Goal: Information Seeking & Learning: Compare options

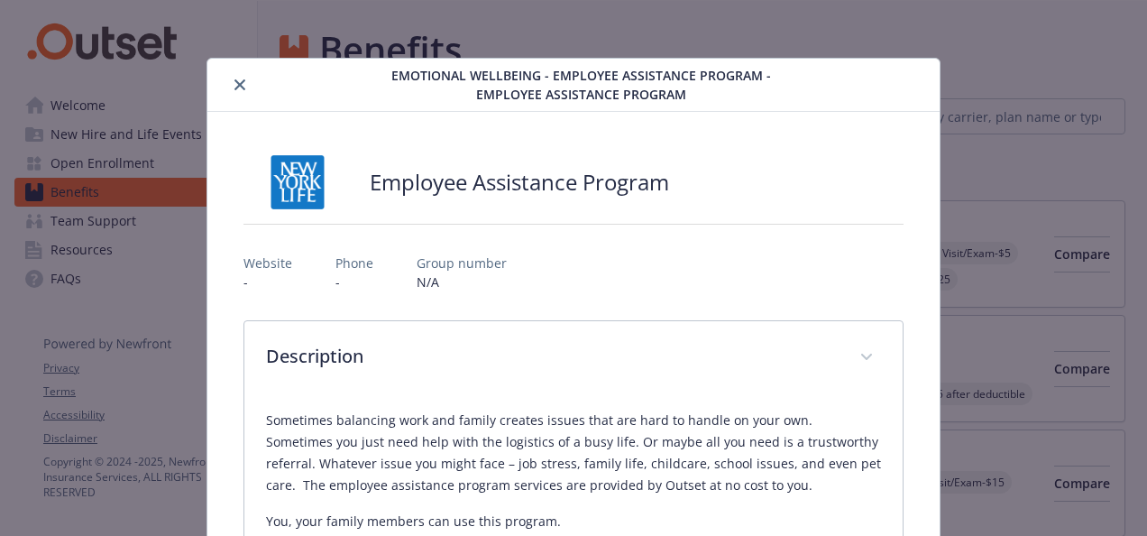
click at [234, 82] on icon "close" at bounding box center [239, 84] width 11 height 11
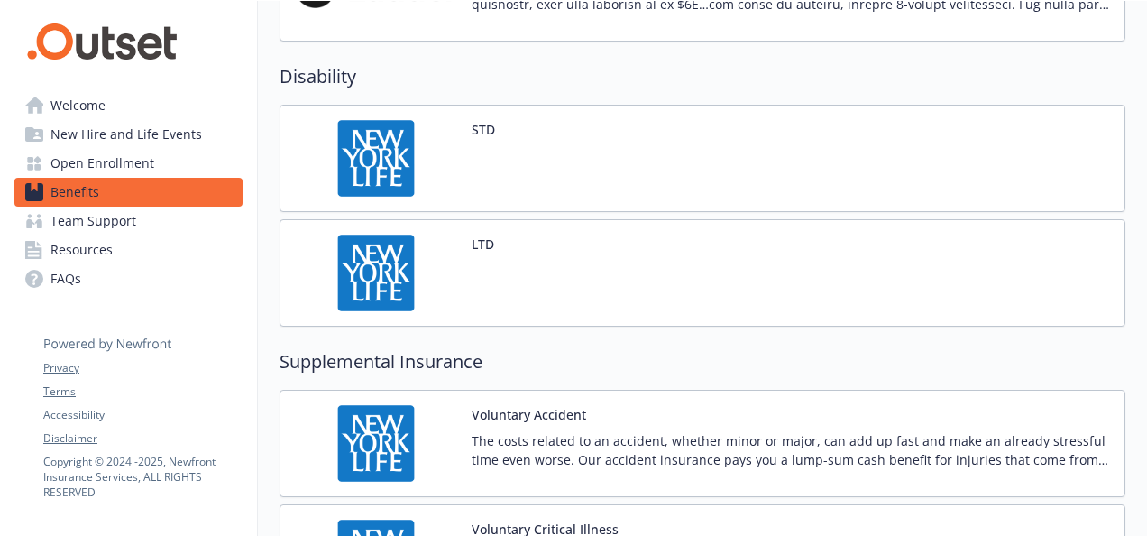
scroll to position [1813, 0]
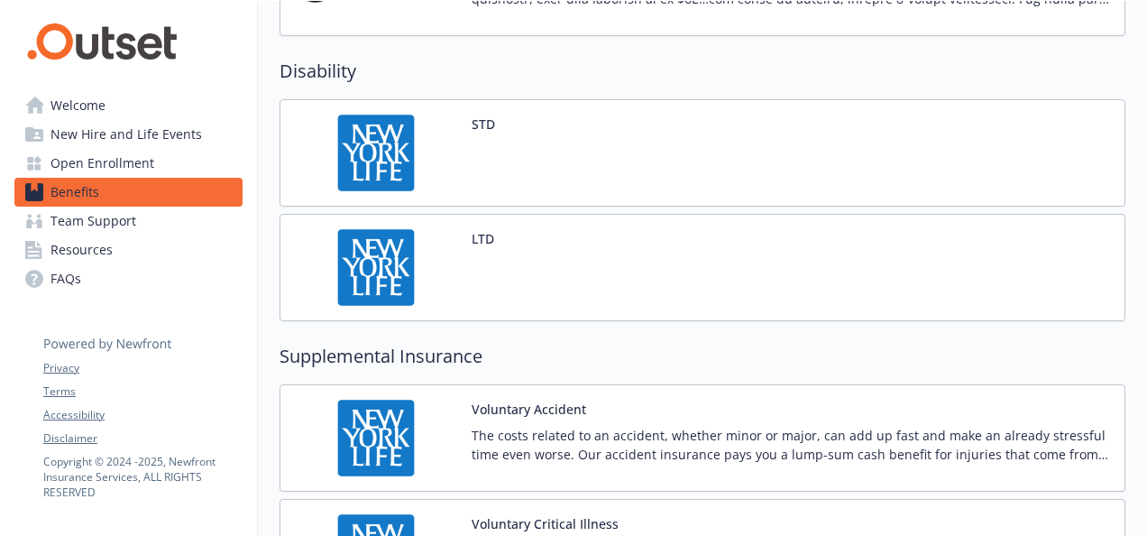
click at [389, 144] on img at bounding box center [376, 152] width 162 height 77
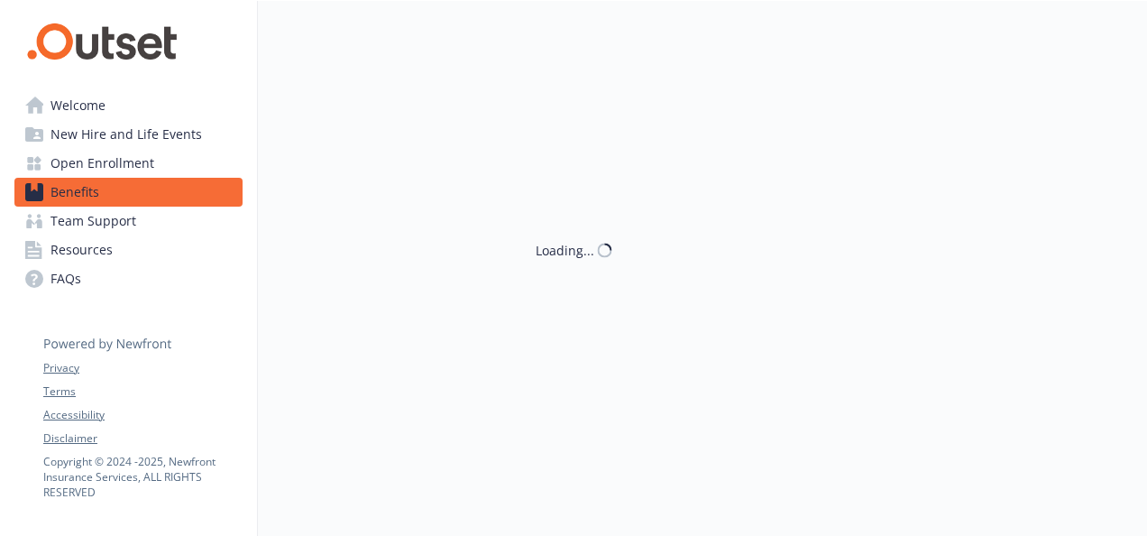
scroll to position [1813, 0]
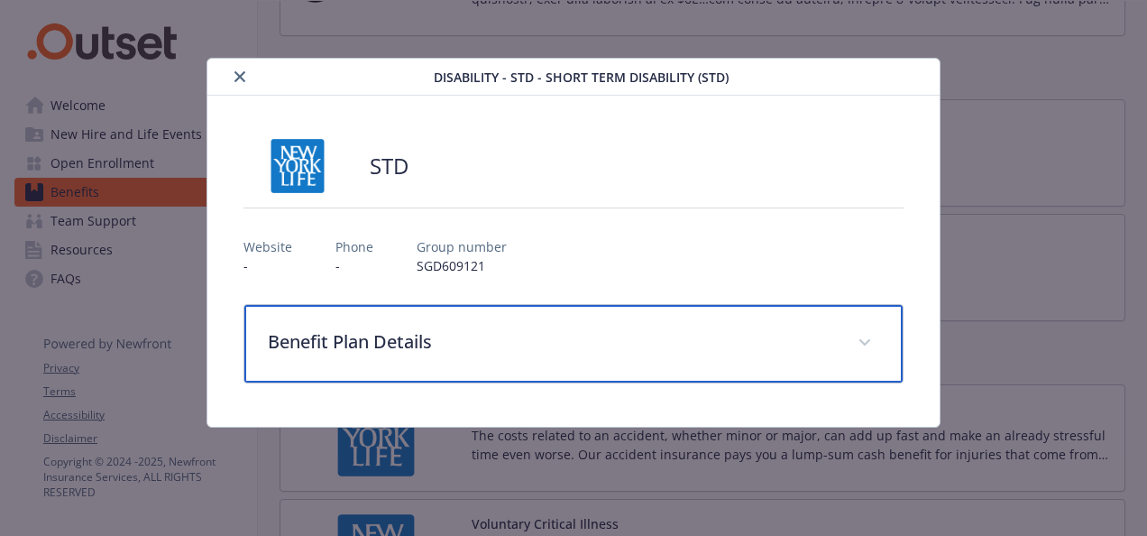
click at [381, 341] on p "Benefit Plan Details" at bounding box center [552, 341] width 568 height 27
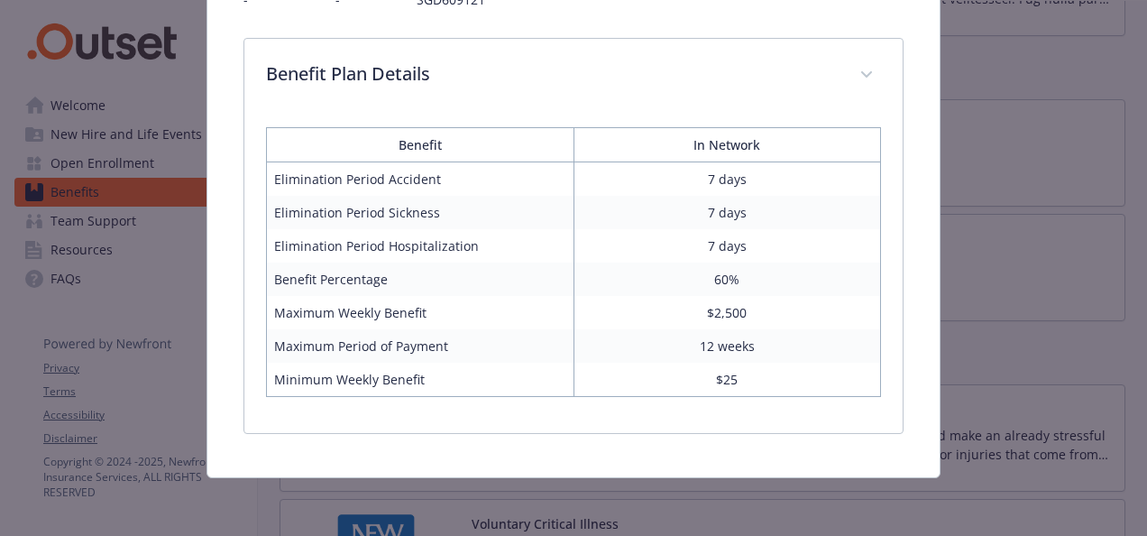
scroll to position [263, 0]
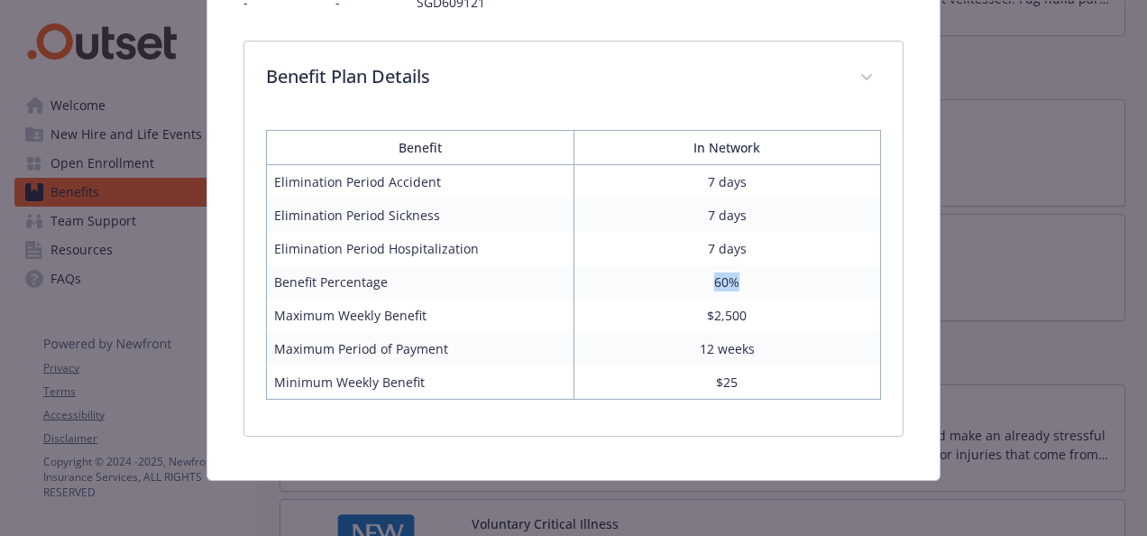
drag, startPoint x: 745, startPoint y: 281, endPoint x: 658, endPoint y: 273, distance: 86.9
click at [658, 273] on td "60%" at bounding box center [726, 281] width 307 height 33
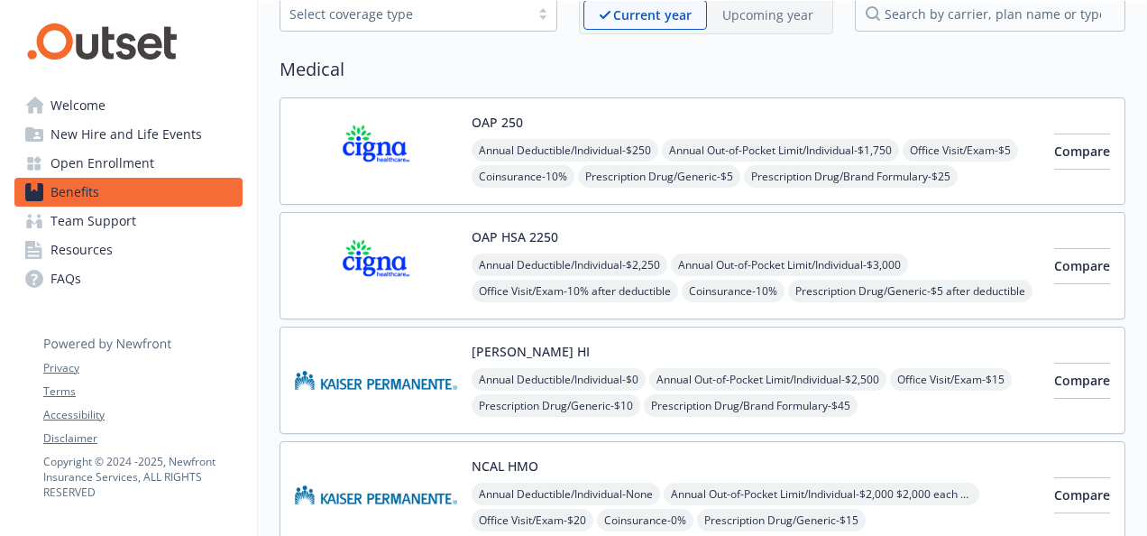
scroll to position [87, 0]
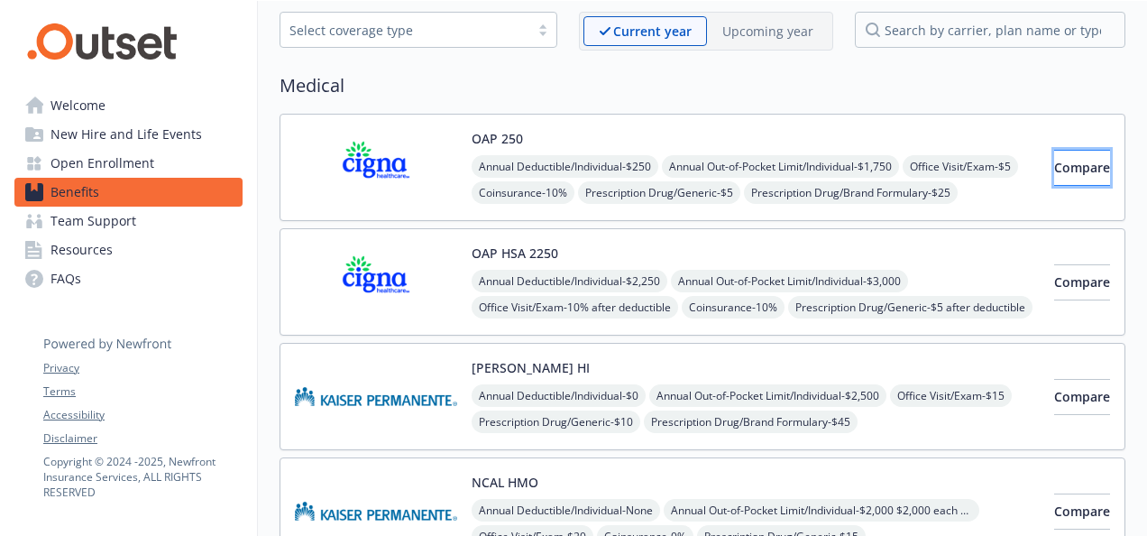
click at [1067, 166] on span "Compare" at bounding box center [1082, 167] width 56 height 17
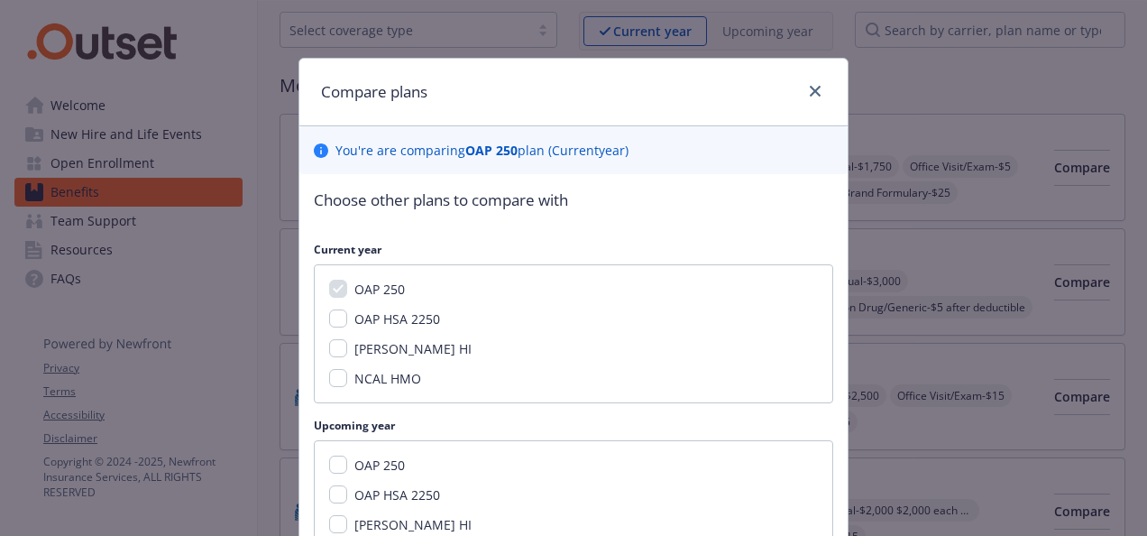
click at [391, 492] on span "OAP HSA 2250" at bounding box center [397, 494] width 86 height 17
click at [347, 492] on input "OAP HSA 2250" at bounding box center [338, 494] width 18 height 18
checkbox input "true"
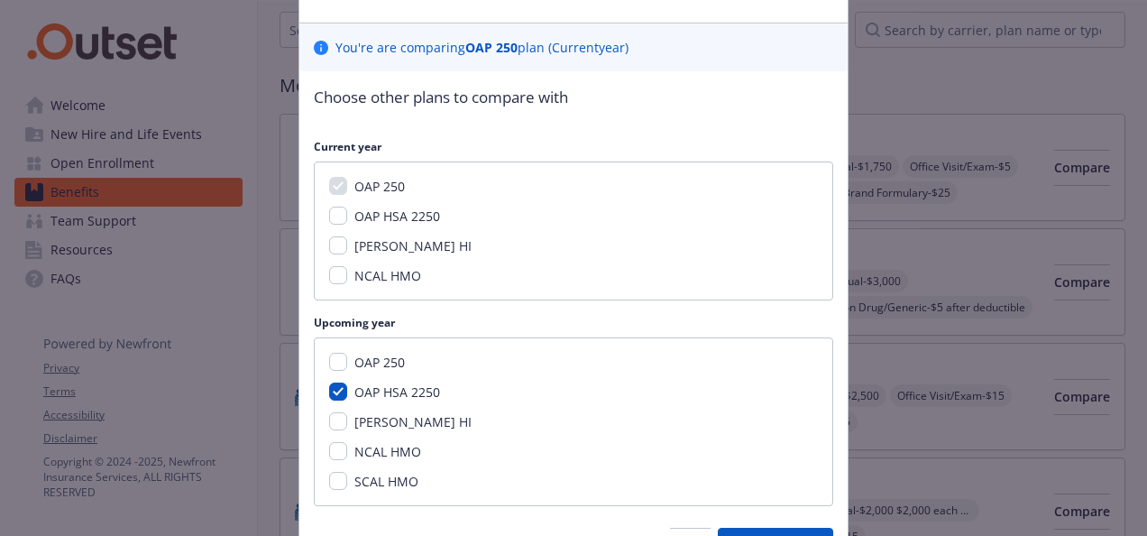
scroll to position [139, 0]
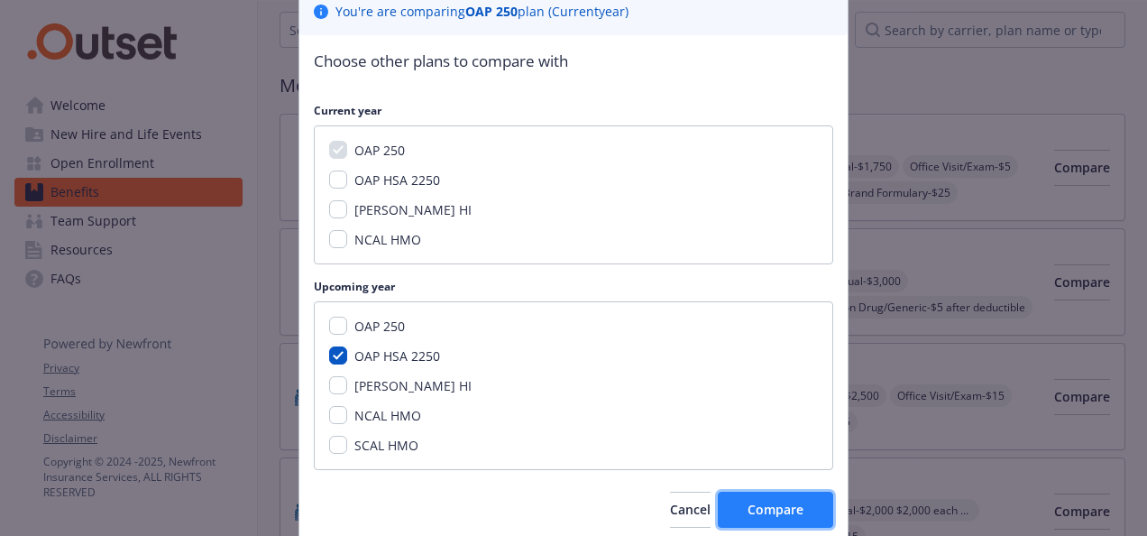
click at [788, 500] on span "Compare" at bounding box center [775, 508] width 56 height 17
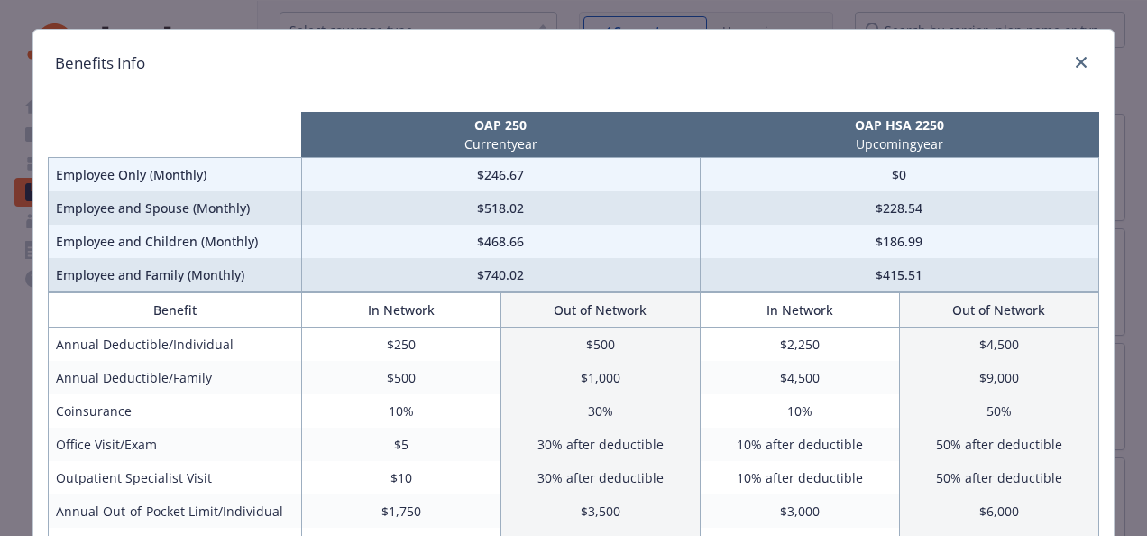
scroll to position [27, 0]
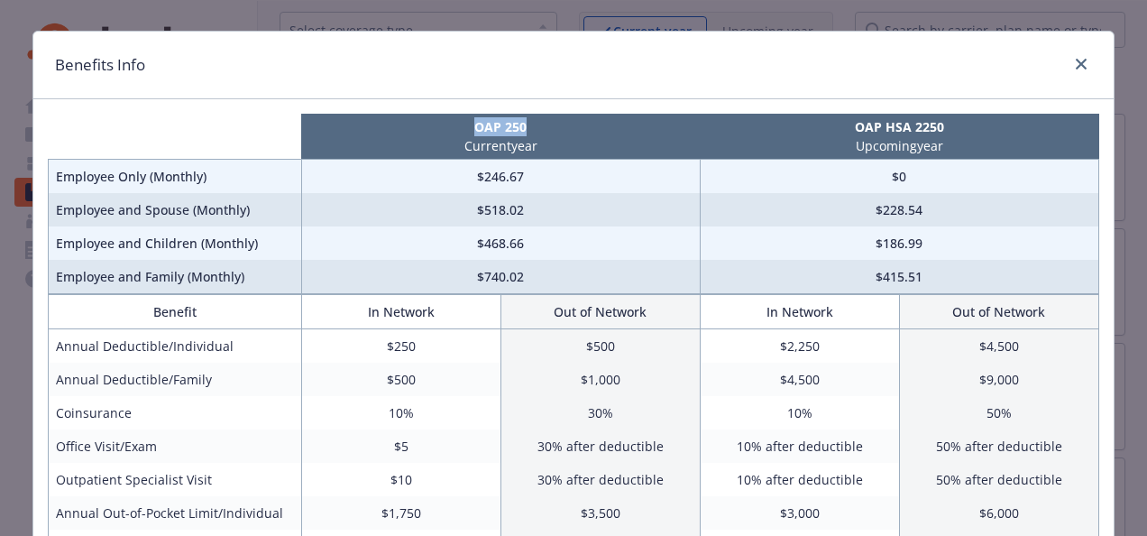
drag, startPoint x: 525, startPoint y: 124, endPoint x: 463, endPoint y: 126, distance: 61.3
click at [463, 126] on p "OAP 250" at bounding box center [500, 126] width 391 height 19
click at [1076, 64] on icon "close" at bounding box center [1081, 64] width 11 height 11
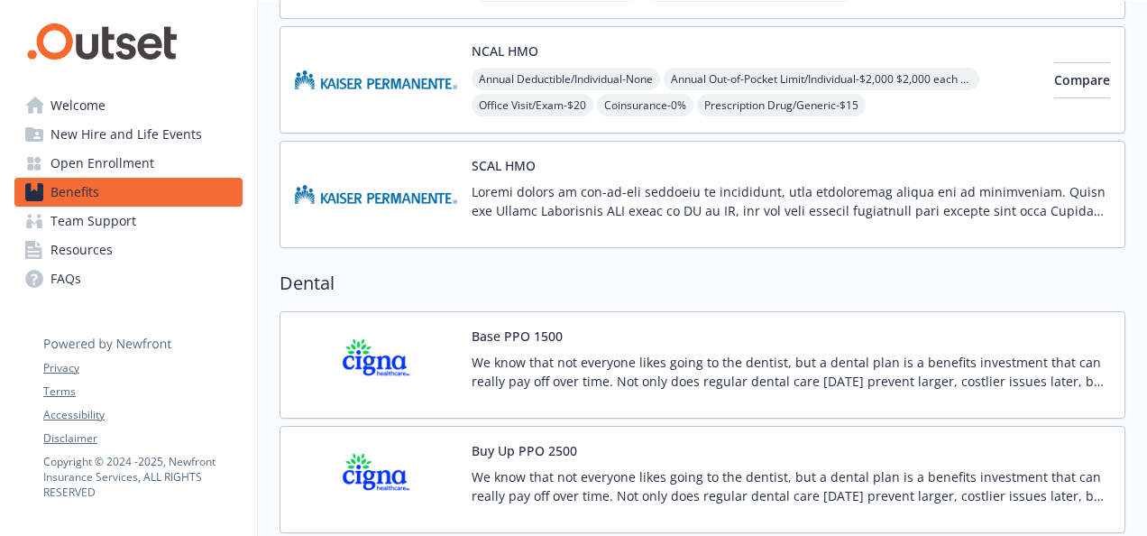
scroll to position [76, 0]
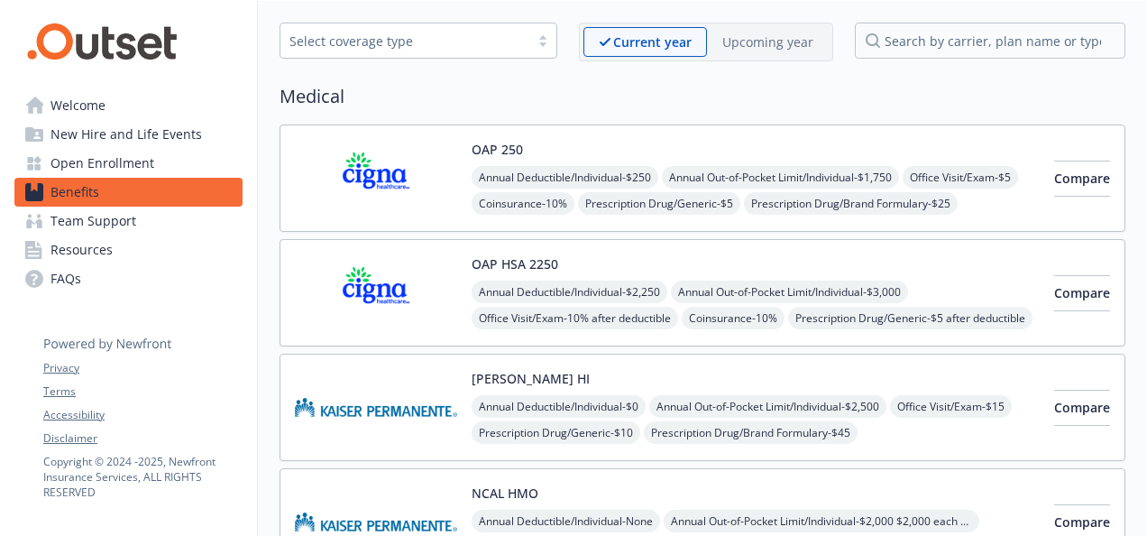
click at [761, 45] on p "Upcoming year" at bounding box center [767, 41] width 91 height 19
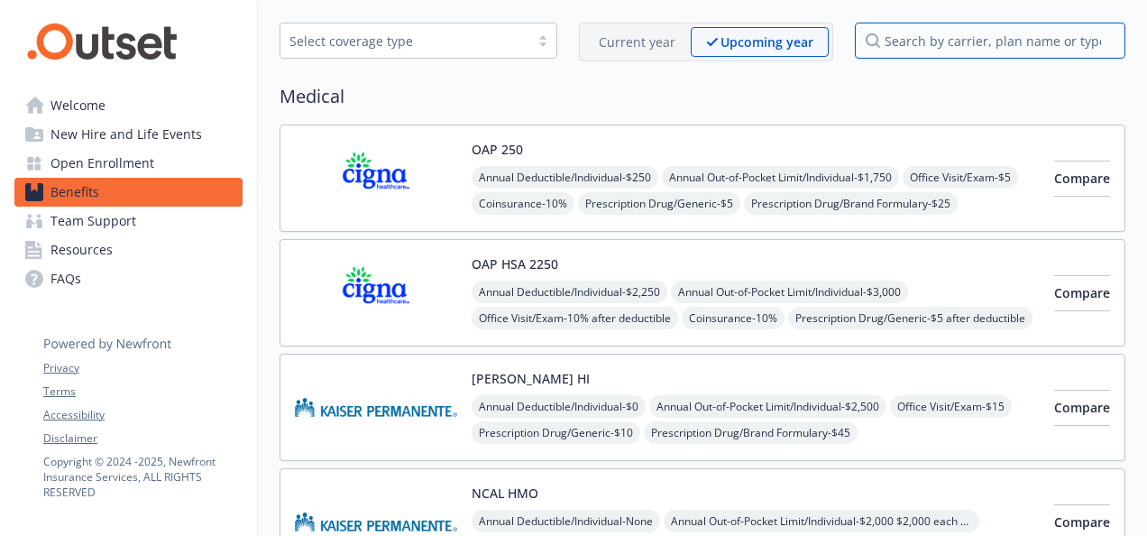
click at [946, 41] on input "search by carrier, plan name or type" at bounding box center [990, 41] width 270 height 36
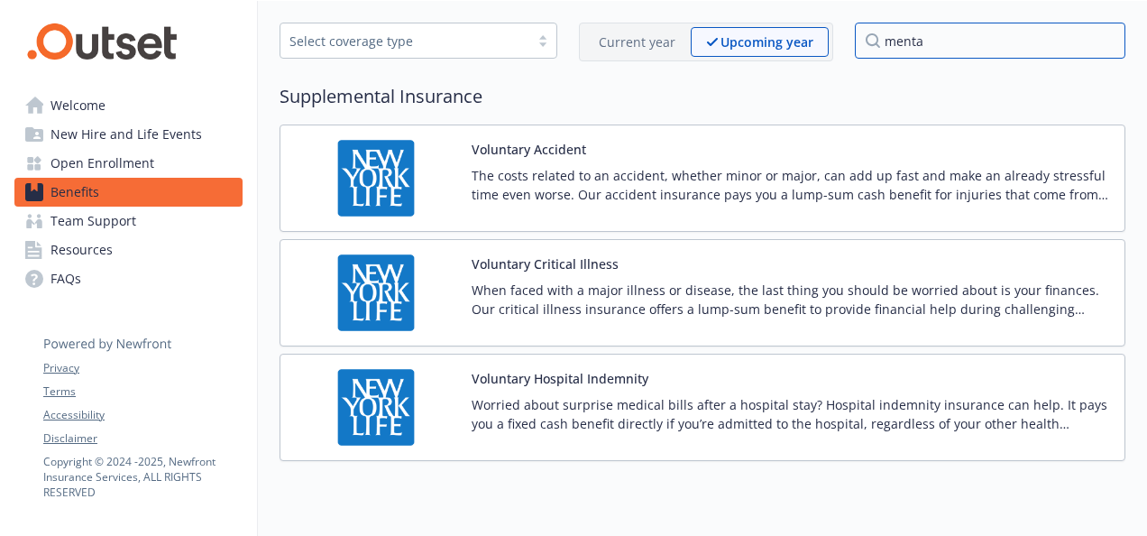
type input "menta"
